Goal: Communication & Community: Share content

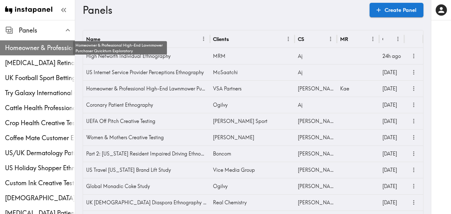
click at [44, 46] on span "Homeowner & Professional High-End Lawnmower Purchaser Quickturn Exploratory" at bounding box center [40, 48] width 70 height 9
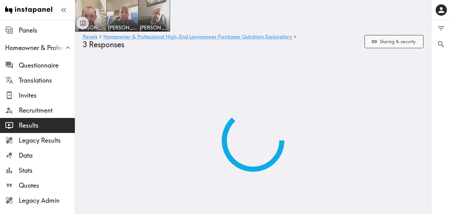
click at [411, 42] on button "Sharing & security" at bounding box center [393, 41] width 59 height 13
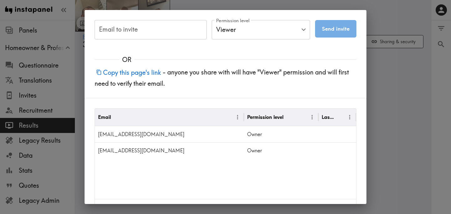
click at [128, 74] on button "Copy this page's link" at bounding box center [129, 72] width 68 height 13
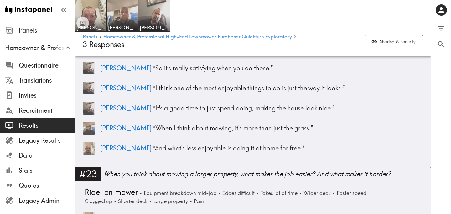
scroll to position [2189, 0]
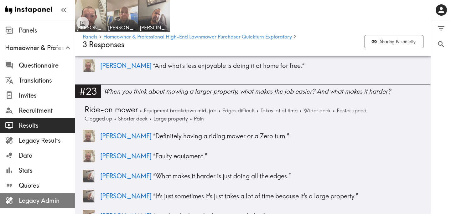
click at [23, 202] on span "Legacy Admin" at bounding box center [47, 200] width 56 height 9
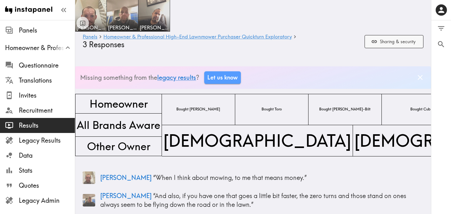
click at [382, 45] on button "Sharing & security" at bounding box center [393, 41] width 59 height 13
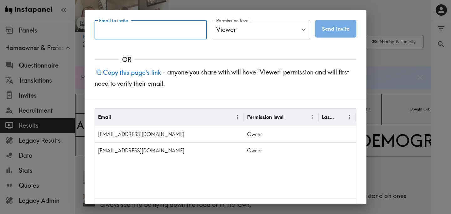
click at [135, 37] on input "Email to invite" at bounding box center [151, 29] width 112 height 19
paste input "ebahena@vsapartners.com"
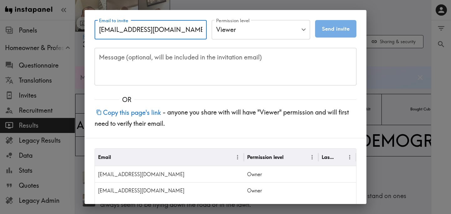
type input "ebahena@vsapartners.com"
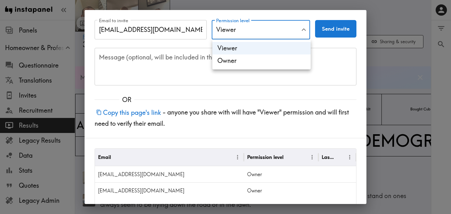
click at [236, 63] on li "Owner" at bounding box center [261, 60] width 98 height 13
type input "Owner"
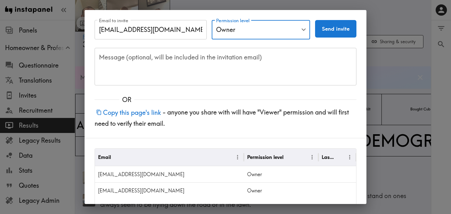
click at [350, 30] on button "Send invite" at bounding box center [335, 29] width 41 height 18
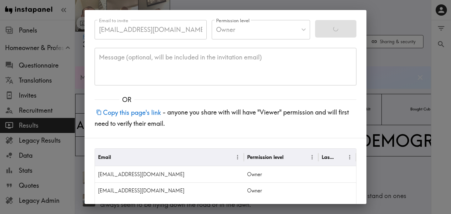
type input "Viewer"
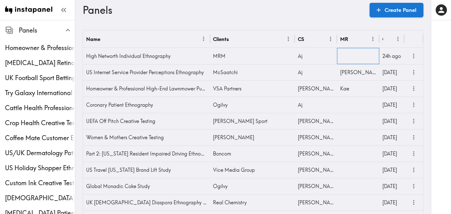
click at [355, 56] on div at bounding box center [358, 56] width 42 height 16
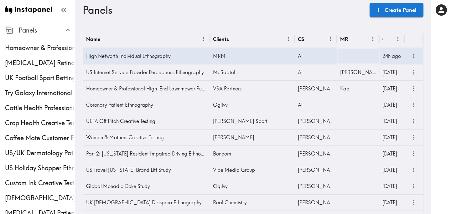
click at [355, 56] on div at bounding box center [358, 56] width 42 height 16
click at [413, 90] on icon "more" at bounding box center [413, 88] width 7 height 7
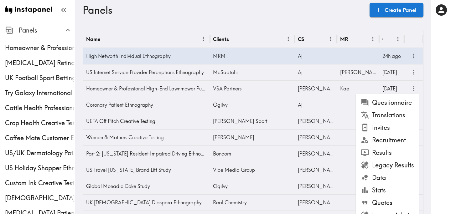
click at [392, 142] on li "Recruitment" at bounding box center [387, 140] width 63 height 13
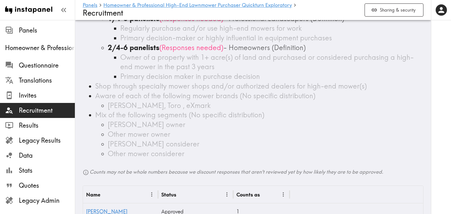
scroll to position [198, 0]
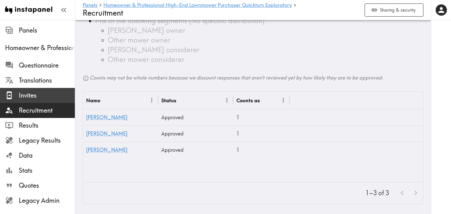
click at [22, 101] on span "Invites" at bounding box center [47, 95] width 56 height 11
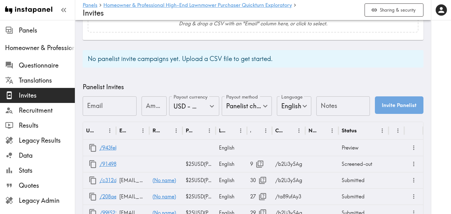
scroll to position [289, 0]
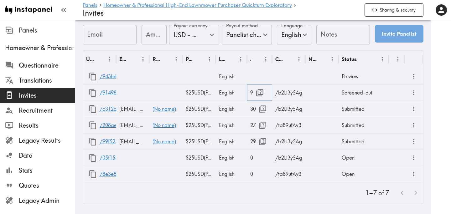
click at [259, 93] on icon "button" at bounding box center [259, 93] width 8 height 8
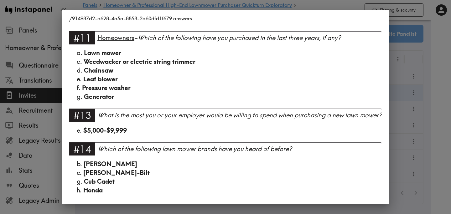
scroll to position [350, 0]
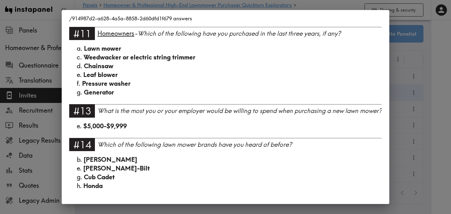
click at [424, 116] on div "/914987d2-a628-4a5a-8858-2d60dfd1f679 answers Language English #1 There is a ne…" at bounding box center [225, 107] width 451 height 214
